Goal: Navigation & Orientation: Find specific page/section

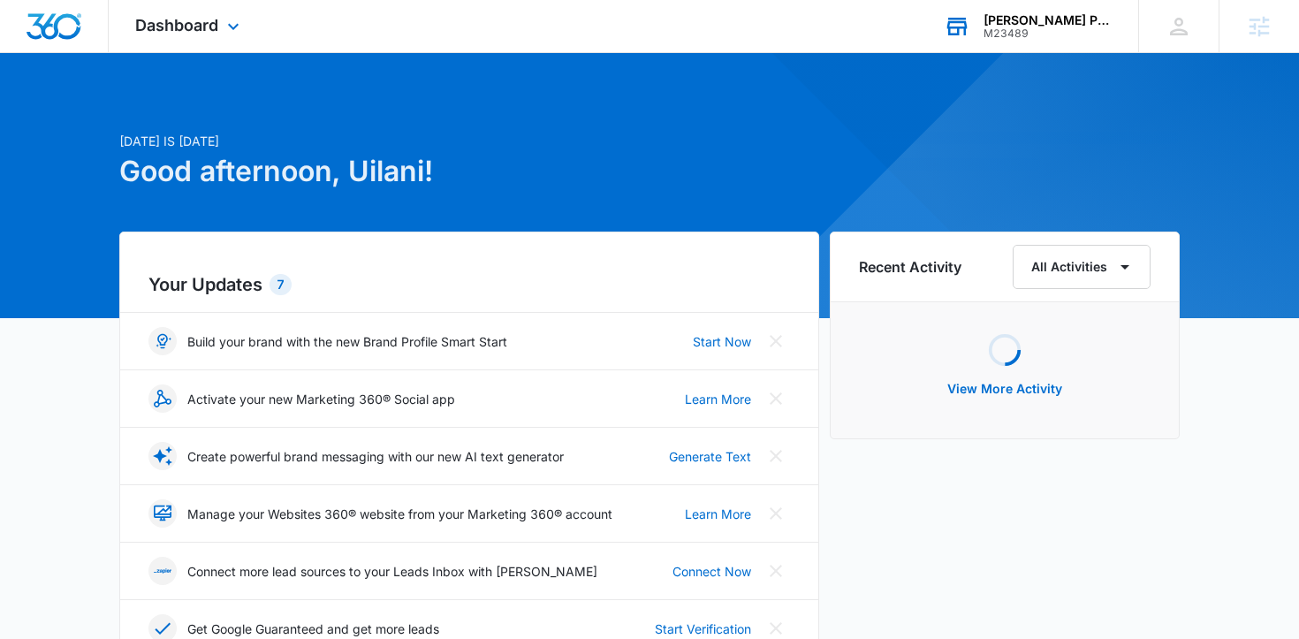
click at [1003, 34] on div "M23489" at bounding box center [1047, 33] width 129 height 12
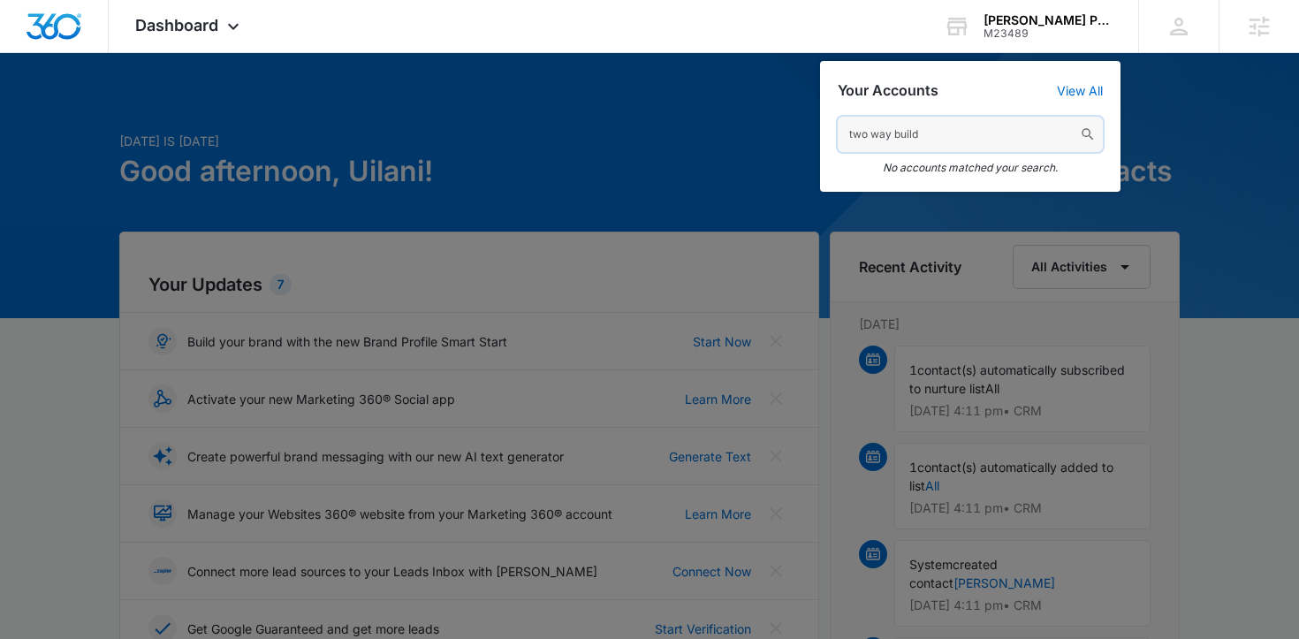
drag, startPoint x: 948, startPoint y: 133, endPoint x: 670, endPoint y: 117, distance: 278.8
click at [671, 53] on nav "Dashboard Apps Reputation Websites Forms CRM Email Social Shop Payments POS Con…" at bounding box center [649, 26] width 1299 height 53
type input "Two-Way port"
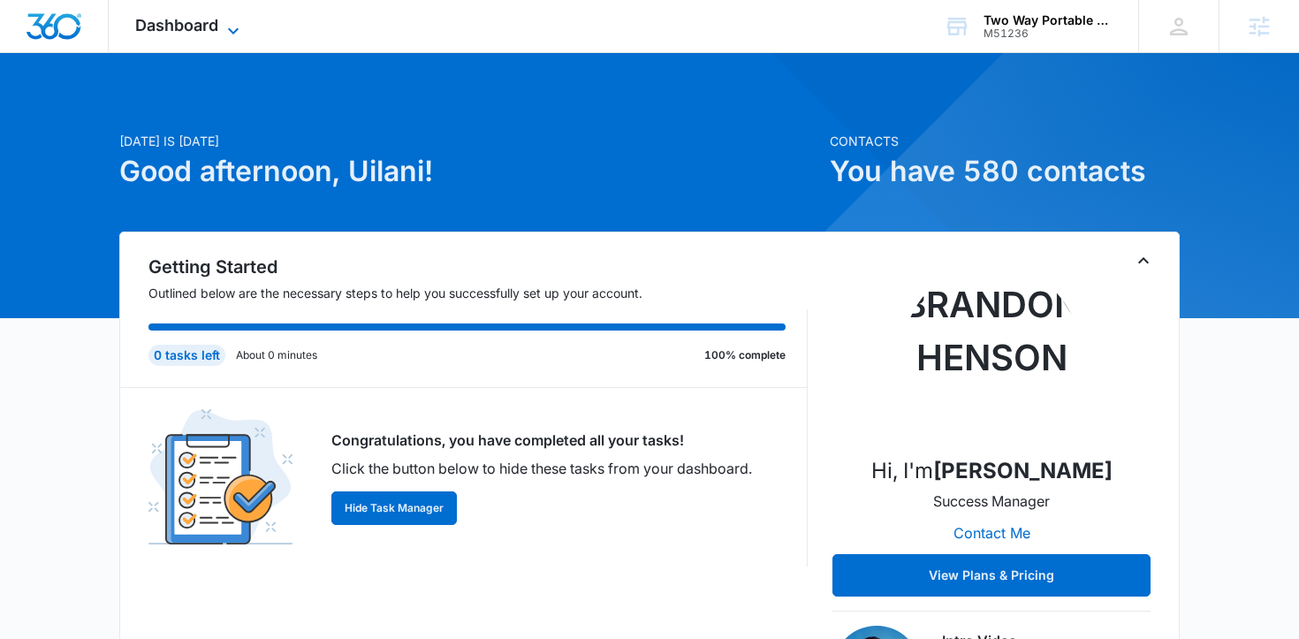
click at [189, 33] on span "Dashboard" at bounding box center [176, 25] width 83 height 19
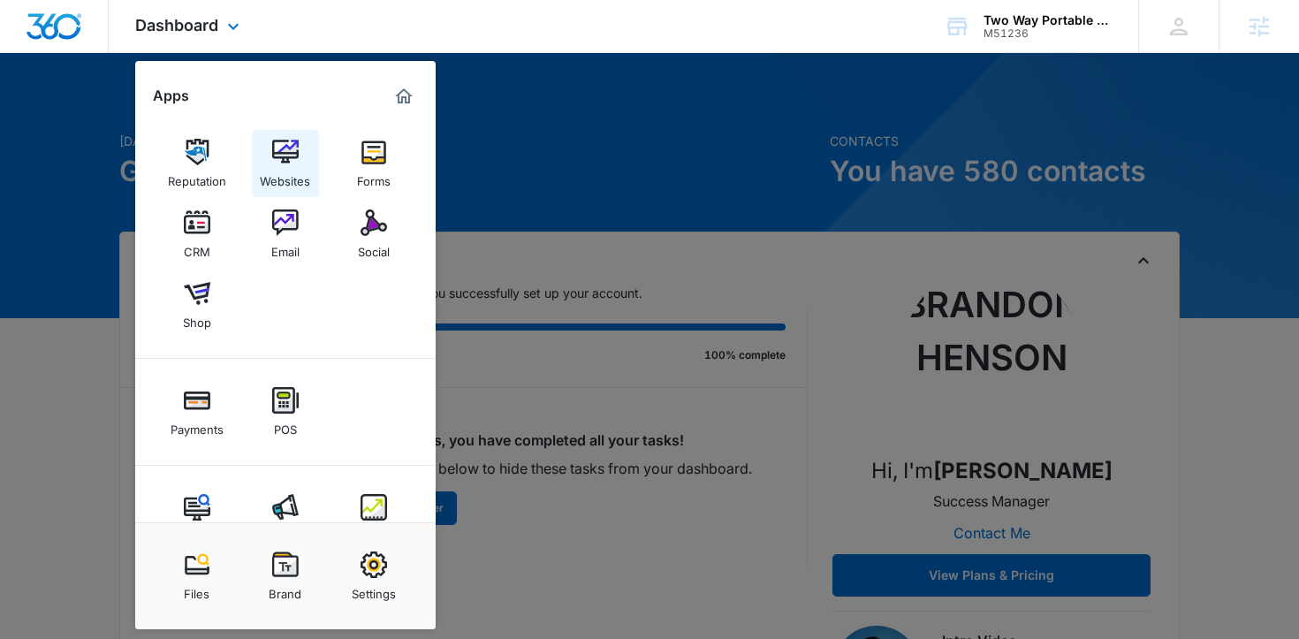
click at [289, 179] on div "Websites" at bounding box center [285, 176] width 50 height 23
